Goal: Task Accomplishment & Management: Use online tool/utility

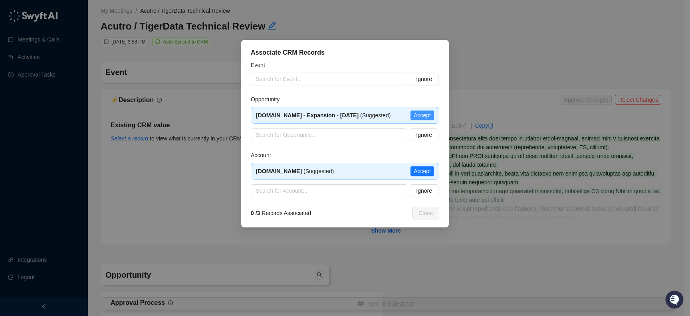
click at [427, 117] on span "Accept" at bounding box center [421, 115] width 17 height 9
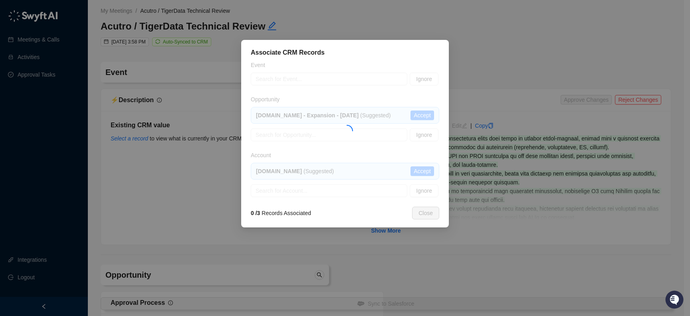
type textarea "**********"
type input "**********"
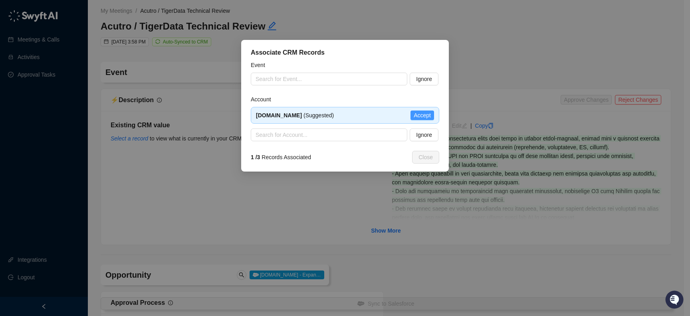
click at [430, 115] on span "Accept" at bounding box center [421, 115] width 17 height 9
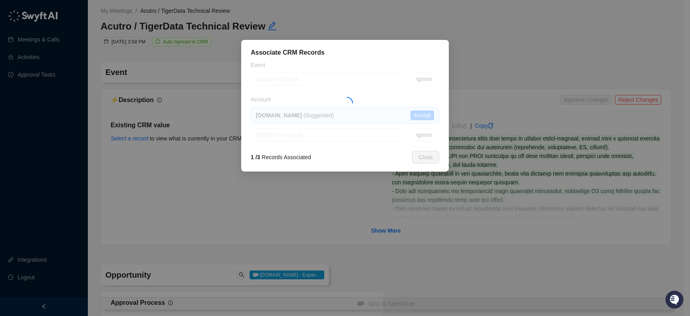
type textarea "**********"
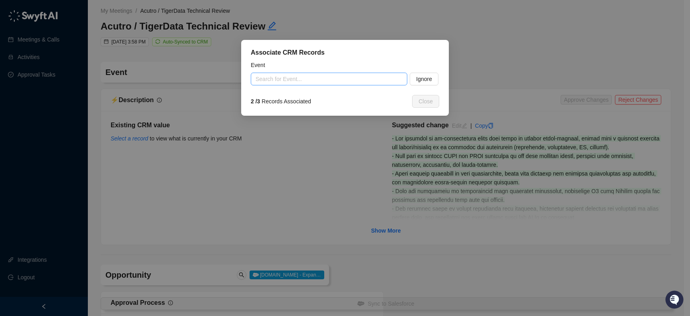
click at [294, 78] on input "search" at bounding box center [326, 79] width 142 height 12
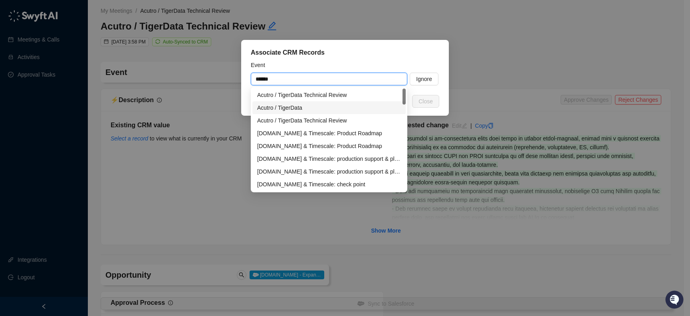
click at [348, 107] on div "Acutro / TigerData" at bounding box center [329, 107] width 144 height 9
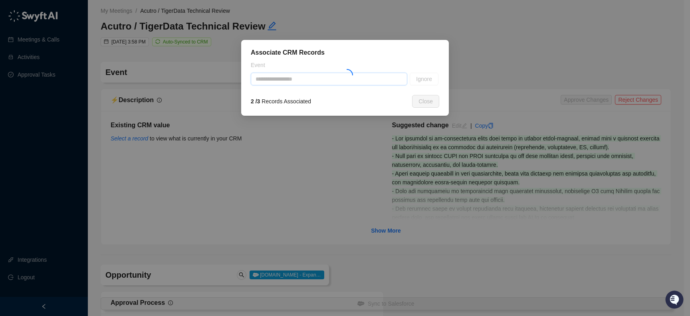
type input "**********"
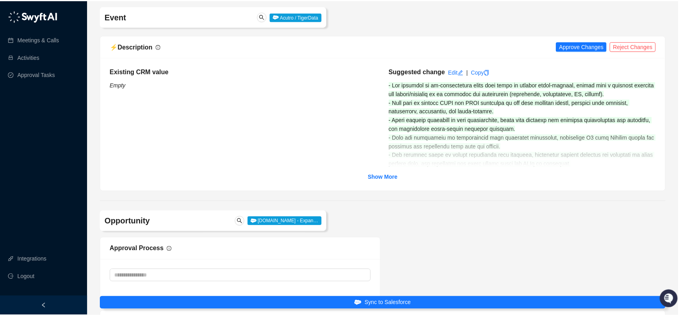
scroll to position [59, 0]
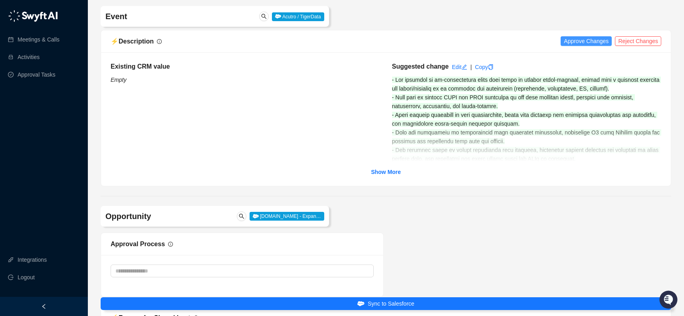
click at [576, 39] on span "Approve Changes" at bounding box center [586, 41] width 45 height 9
click at [481, 67] on link "Copy" at bounding box center [474, 67] width 19 height 6
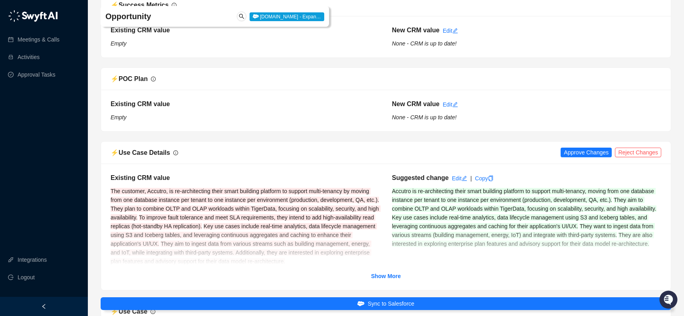
scroll to position [1558, 0]
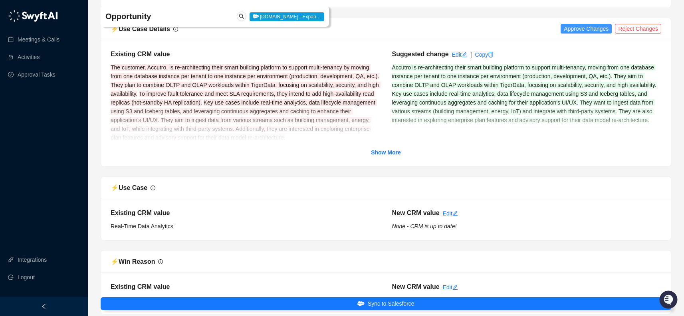
click at [581, 30] on span "Approve Changes" at bounding box center [586, 28] width 45 height 9
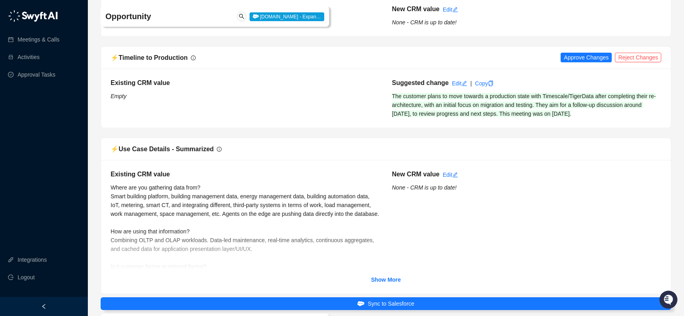
scroll to position [2268, 0]
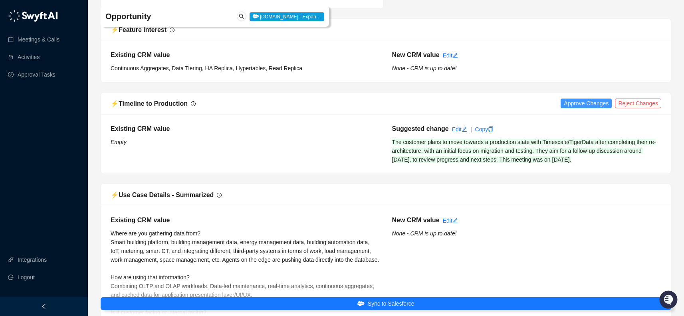
click at [575, 107] on span "Approve Changes" at bounding box center [586, 103] width 45 height 9
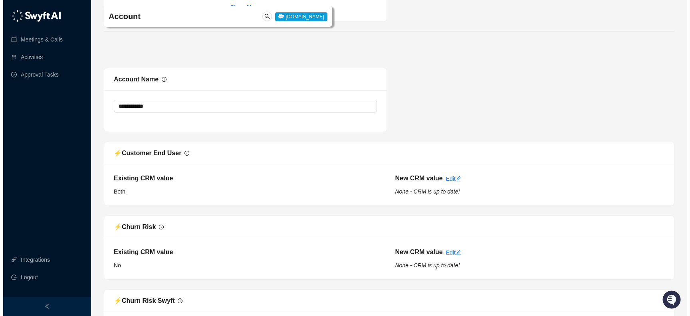
scroll to position [3333, 0]
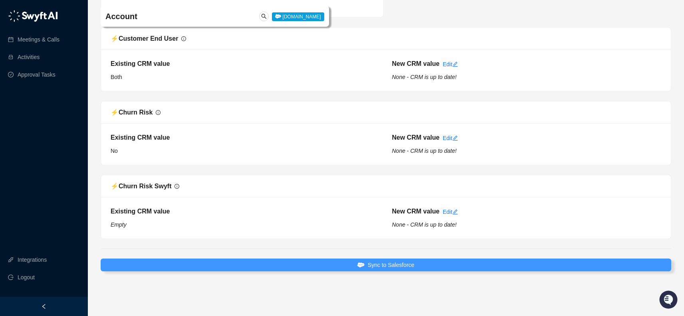
click at [410, 262] on span "Sync to Salesforce" at bounding box center [391, 265] width 47 height 9
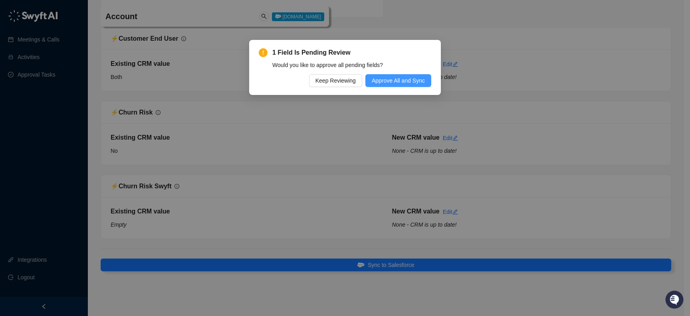
click at [404, 84] on span "Approve All and Sync" at bounding box center [398, 80] width 53 height 9
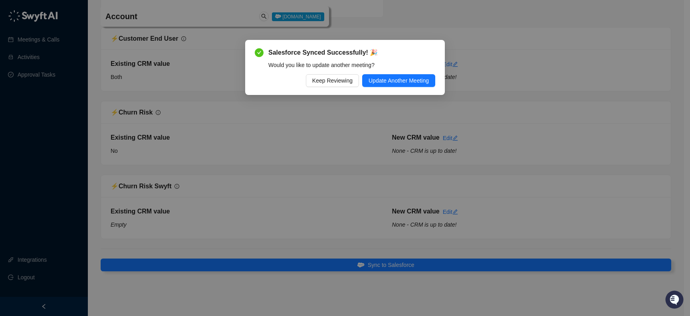
scroll to position [3302, 0]
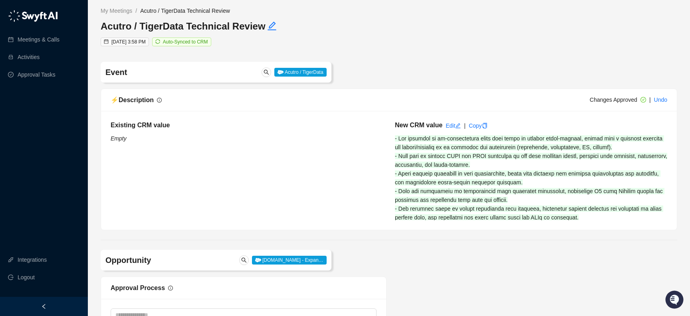
type input "**********"
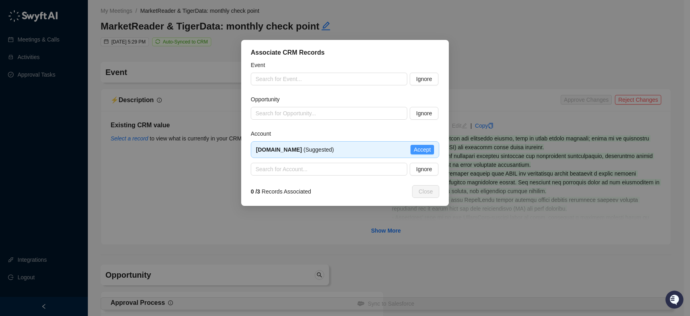
click at [430, 150] on span "Accept" at bounding box center [421, 149] width 17 height 9
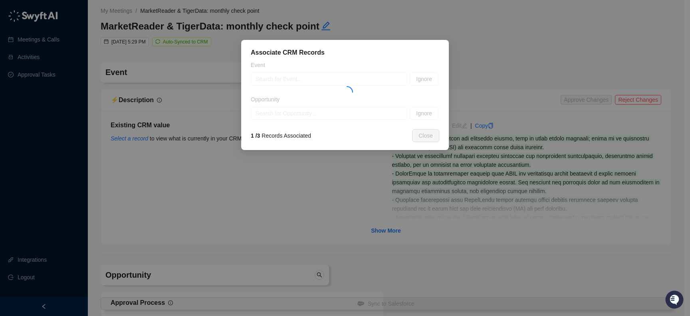
type textarea "**********"
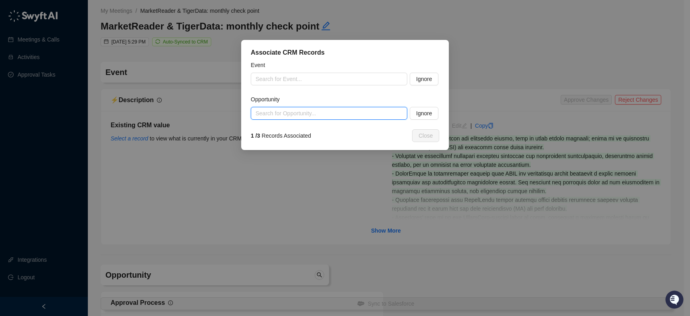
click at [326, 114] on input "search" at bounding box center [326, 113] width 142 height 12
click at [355, 132] on div "marketreader.com - Expansion - April 3rd, 2025" at bounding box center [329, 129] width 144 height 9
type input "**********"
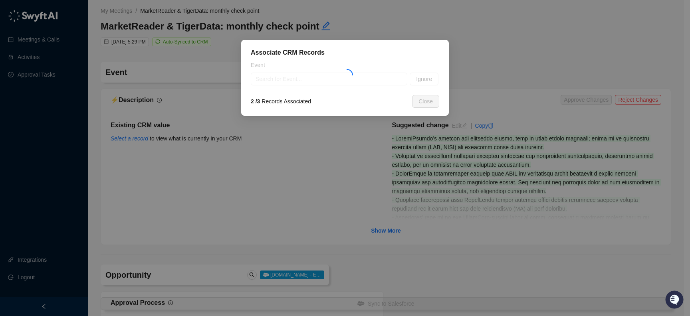
type input "**********"
click at [339, 76] on input "search" at bounding box center [326, 79] width 142 height 12
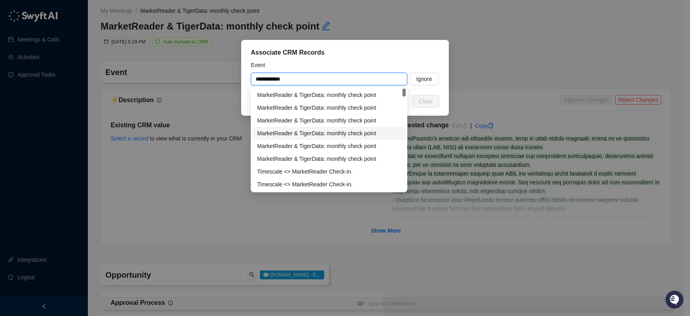
click at [360, 135] on div "MarketReader & TigerData: monthly check point" at bounding box center [329, 133] width 144 height 9
type input "**********"
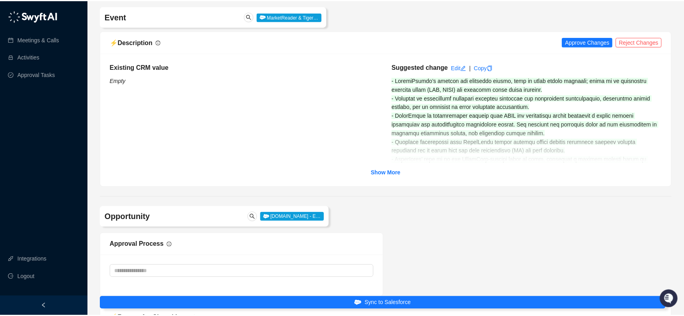
scroll to position [59, 0]
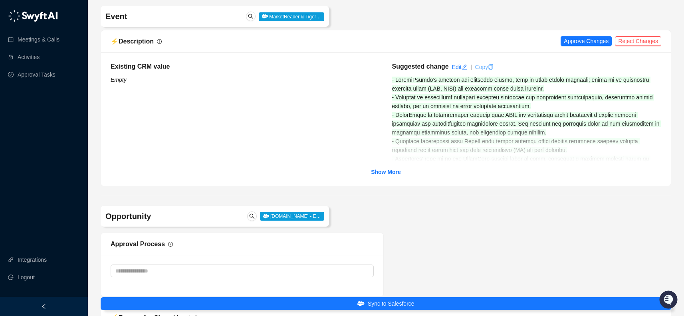
click at [487, 65] on link "Copy" at bounding box center [484, 67] width 19 height 6
click at [582, 40] on span "Approve Changes" at bounding box center [586, 41] width 45 height 9
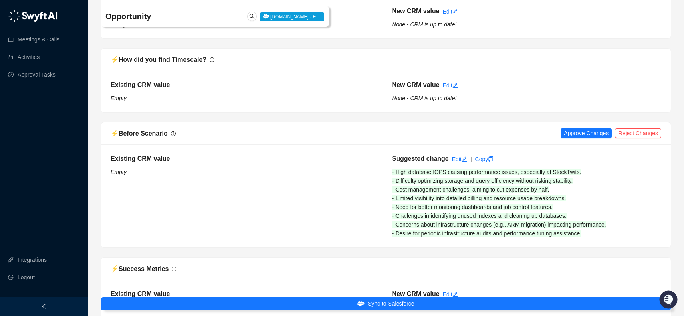
scroll to position [1009, 0]
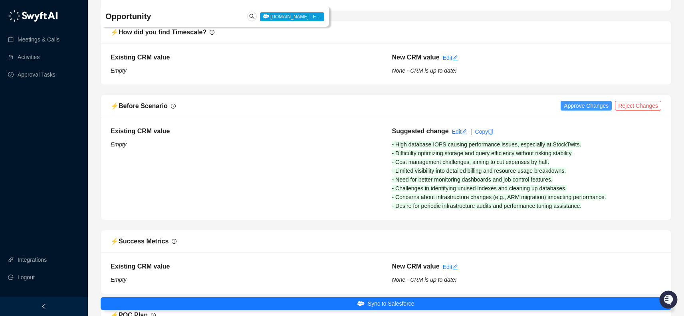
click at [590, 106] on span "Approve Changes" at bounding box center [586, 105] width 45 height 9
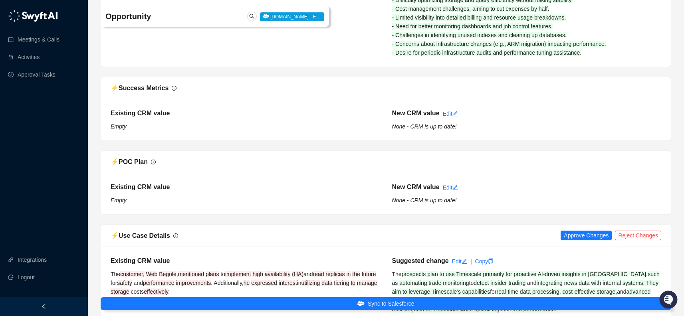
scroll to position [1213, 0]
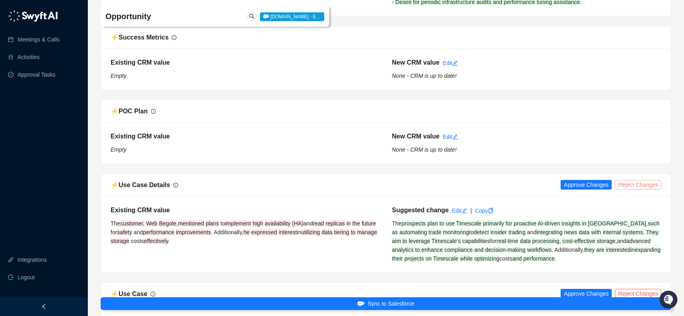
click at [636, 183] on span "Reject Changes" at bounding box center [638, 184] width 40 height 9
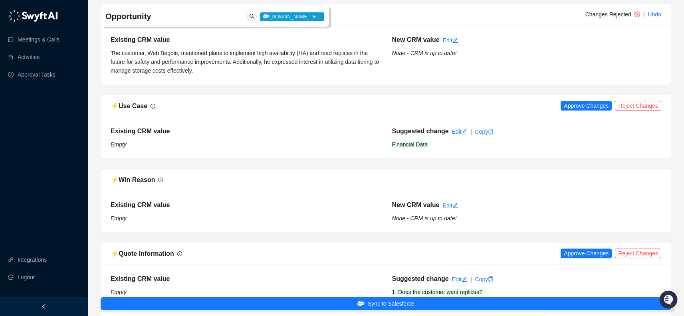
scroll to position [1359, 0]
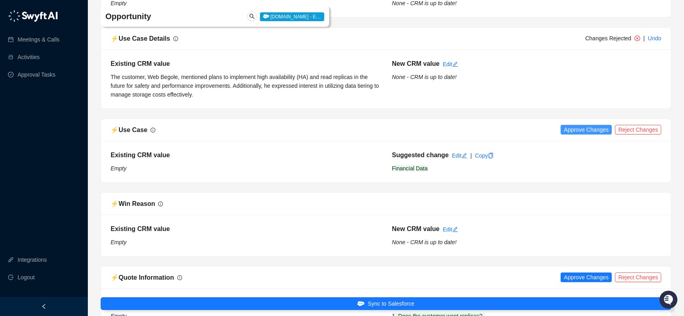
click at [580, 128] on span "Approve Changes" at bounding box center [586, 129] width 45 height 9
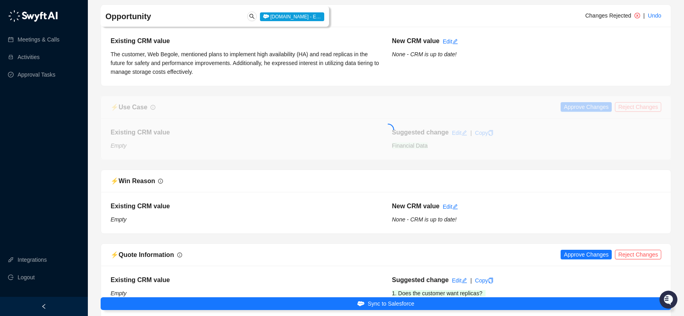
scroll to position [1617, 0]
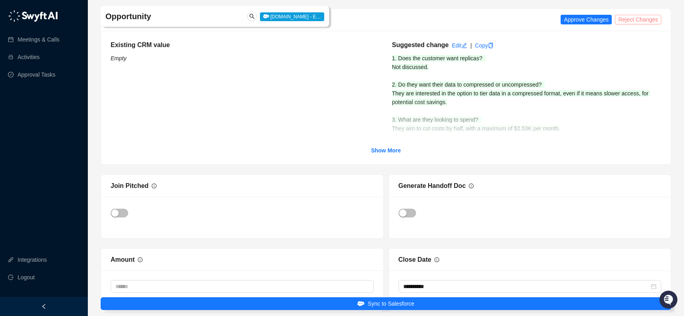
click at [639, 24] on button "Reject Changes" at bounding box center [638, 20] width 46 height 10
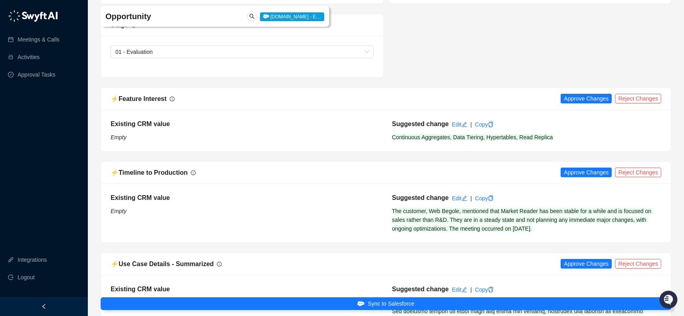
scroll to position [1921, 0]
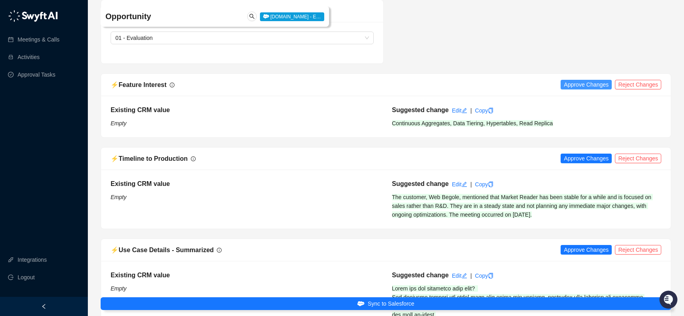
click at [597, 82] on span "Approve Changes" at bounding box center [586, 84] width 45 height 9
click at [571, 159] on span "Approve Changes" at bounding box center [586, 158] width 45 height 9
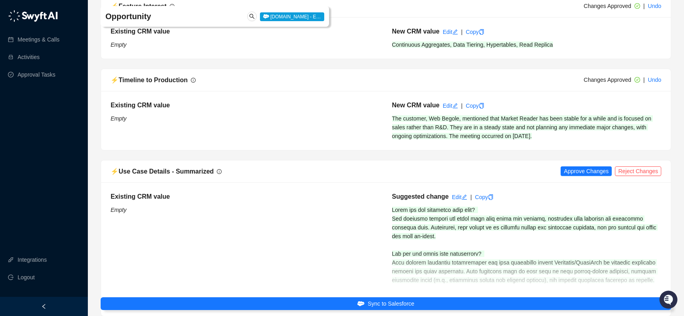
scroll to position [2072, 0]
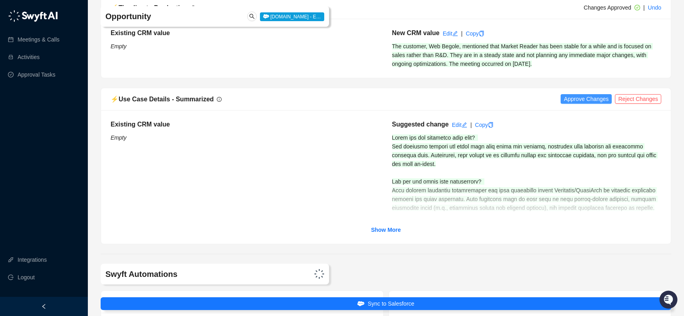
click at [579, 95] on span "Approve Changes" at bounding box center [586, 99] width 45 height 9
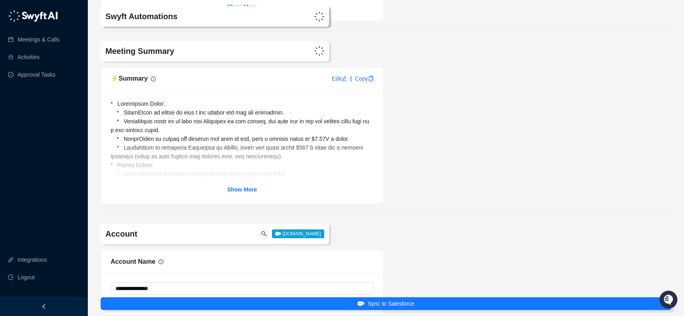
scroll to position [3001, 0]
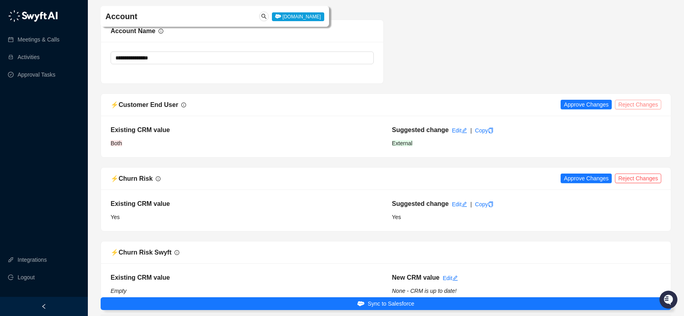
click at [639, 105] on span "Reject Changes" at bounding box center [638, 104] width 40 height 9
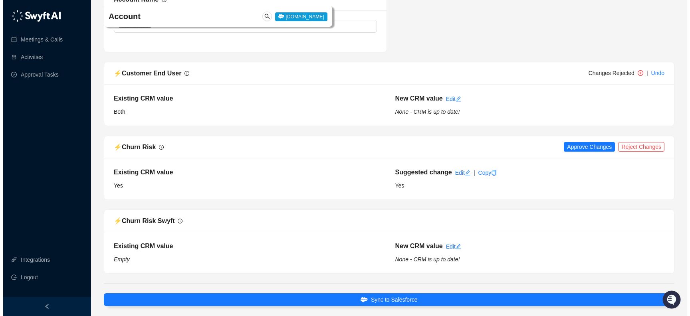
scroll to position [3067, 0]
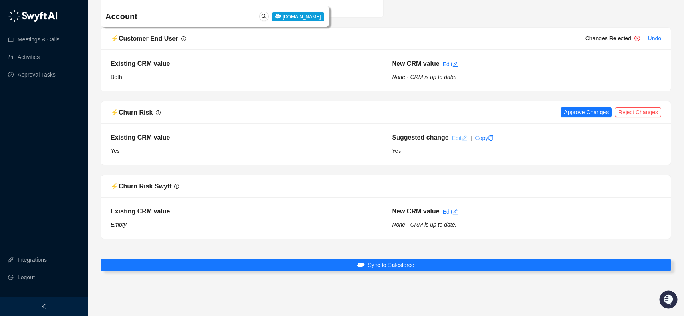
click at [461, 139] on link "Edit" at bounding box center [459, 138] width 15 height 6
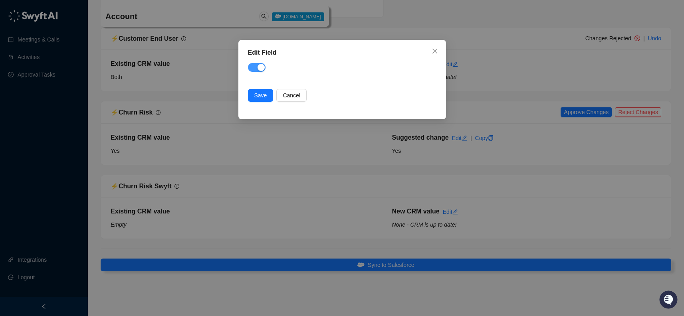
click at [260, 66] on div "button" at bounding box center [260, 67] width 7 height 7
click at [254, 94] on span "Save" at bounding box center [260, 95] width 13 height 9
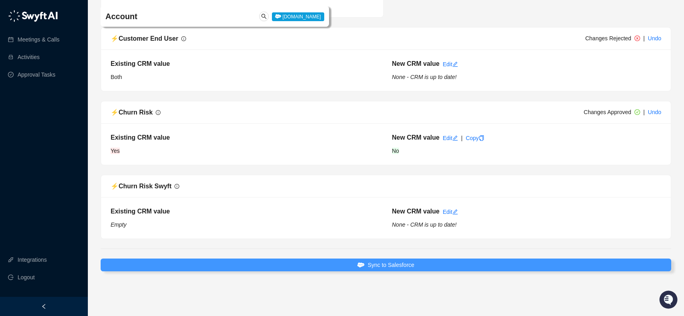
click at [467, 263] on button "Sync to Salesforce" at bounding box center [386, 265] width 570 height 13
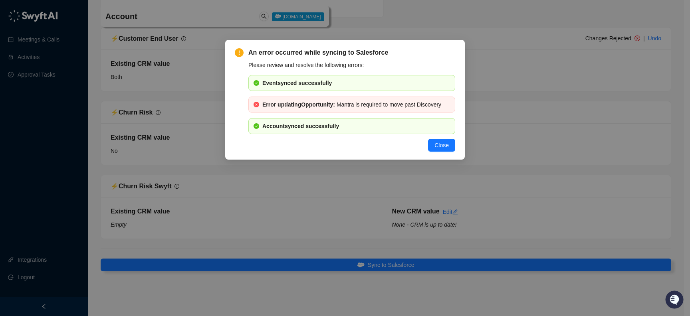
click at [438, 141] on span "Close" at bounding box center [441, 145] width 14 height 9
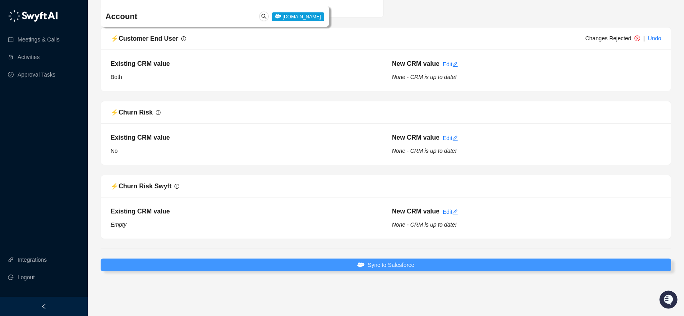
click at [405, 266] on span "Sync to Salesforce" at bounding box center [391, 265] width 47 height 9
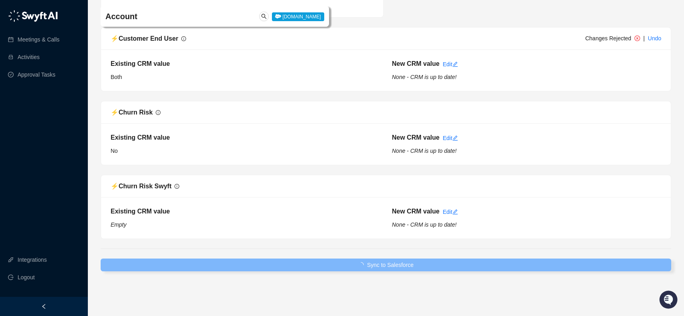
type textarea "*"
